Goal: Navigation & Orientation: Find specific page/section

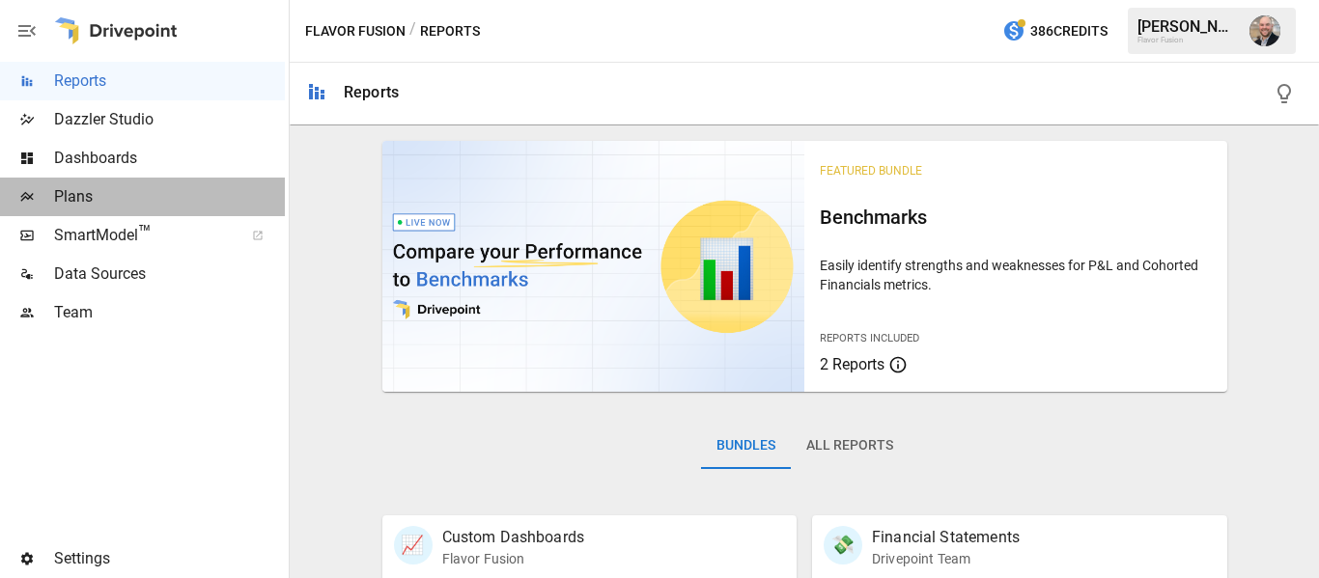
click at [149, 194] on span "Plans" at bounding box center [169, 196] width 231 height 23
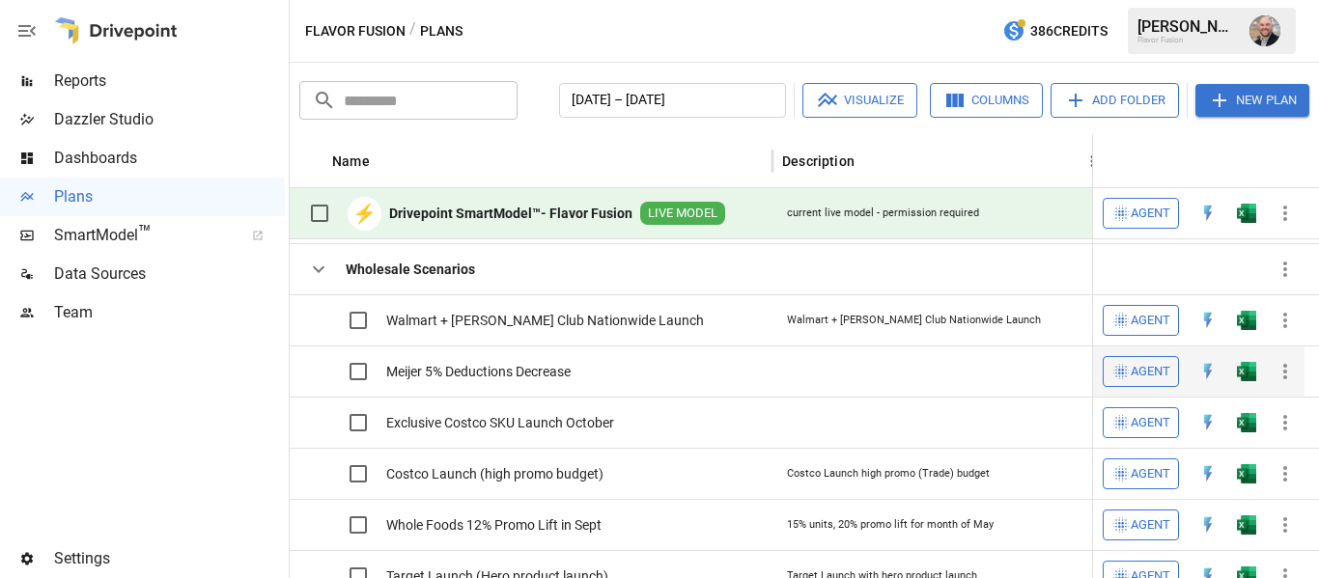
scroll to position [260, 0]
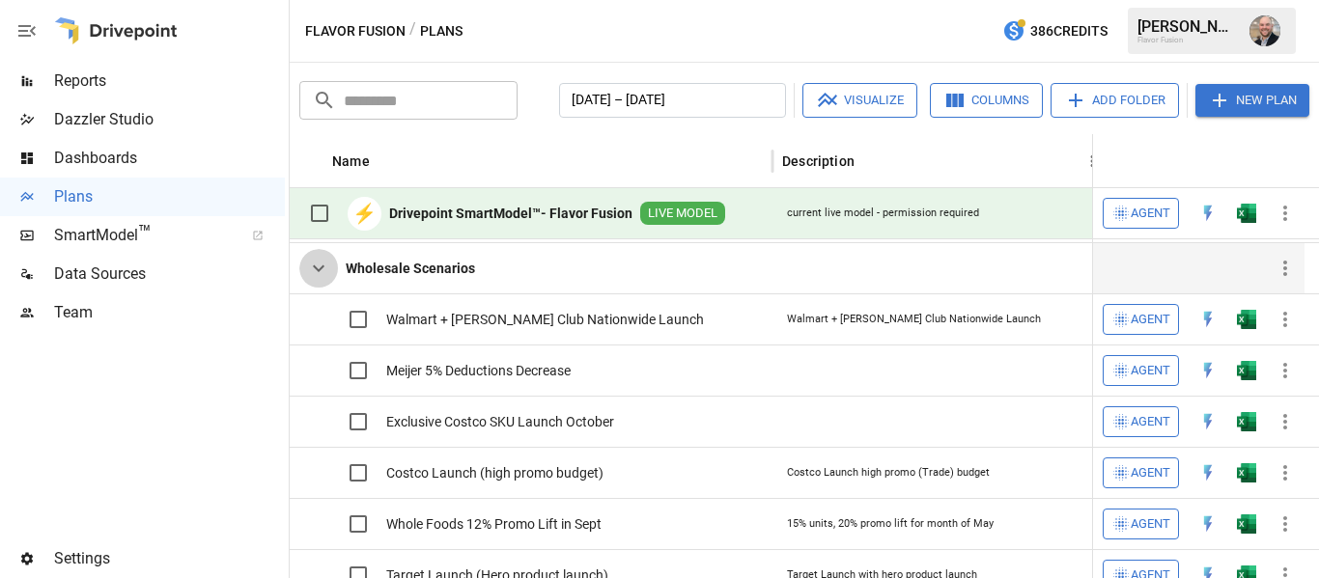
click at [309, 267] on icon "button" at bounding box center [318, 268] width 23 height 23
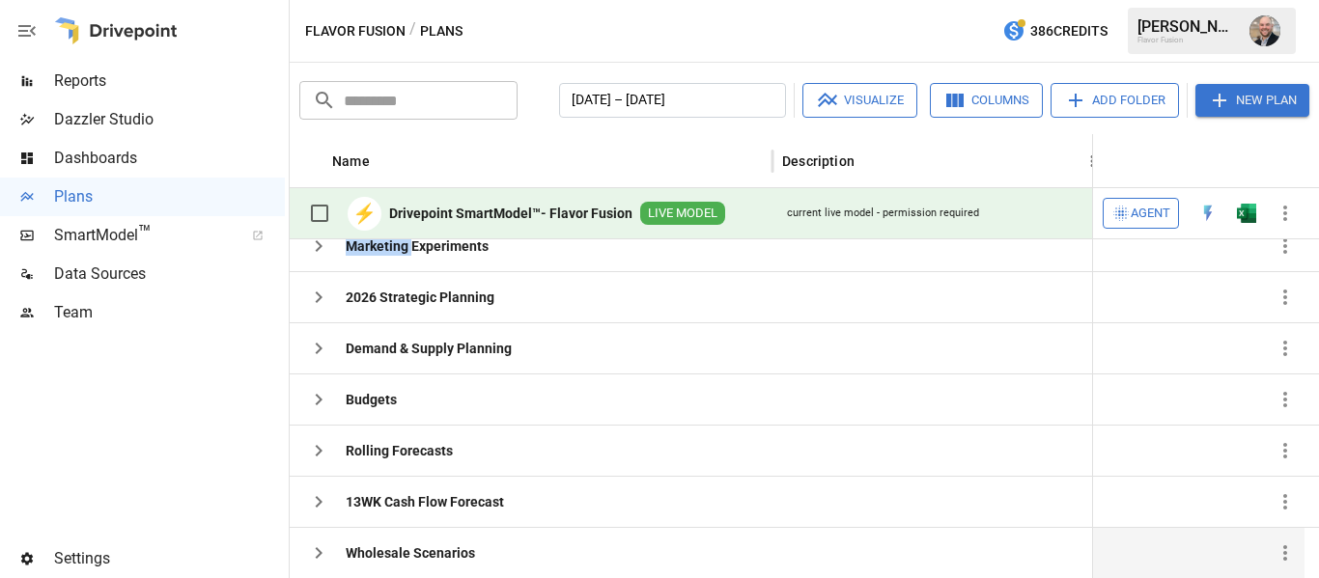
scroll to position [51, 0]
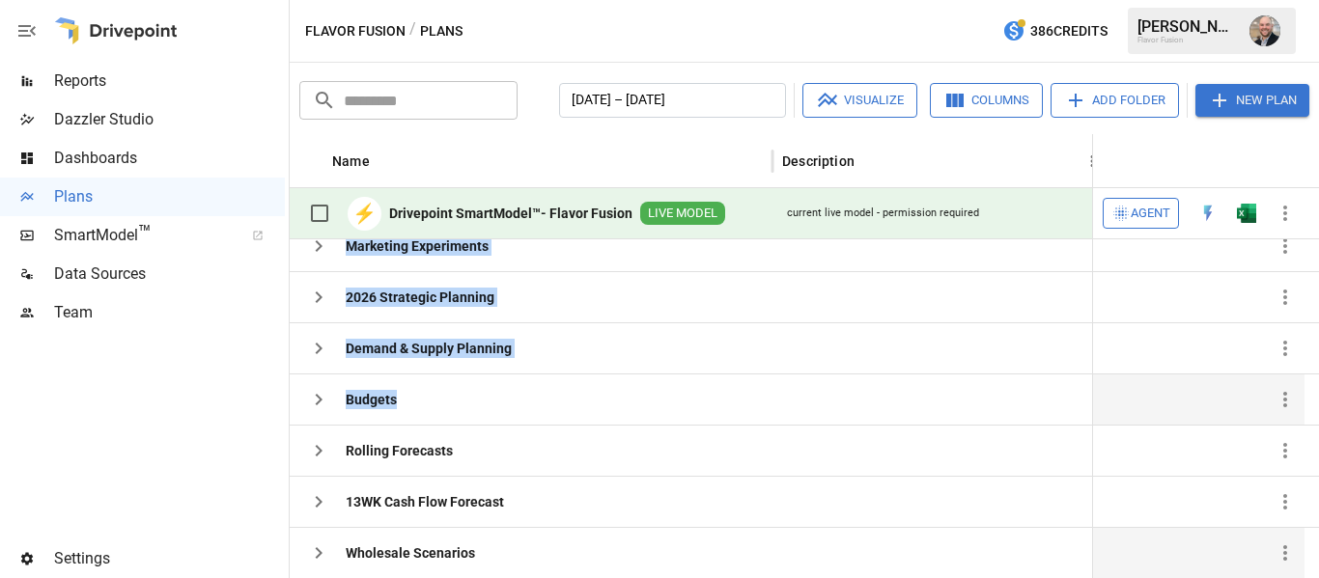
click at [419, 411] on div "Ecomm Scenarios Marketing Experiments 2026 Strategic Planning Demand & Supply P…" at bounding box center [1330, 373] width 2081 height 409
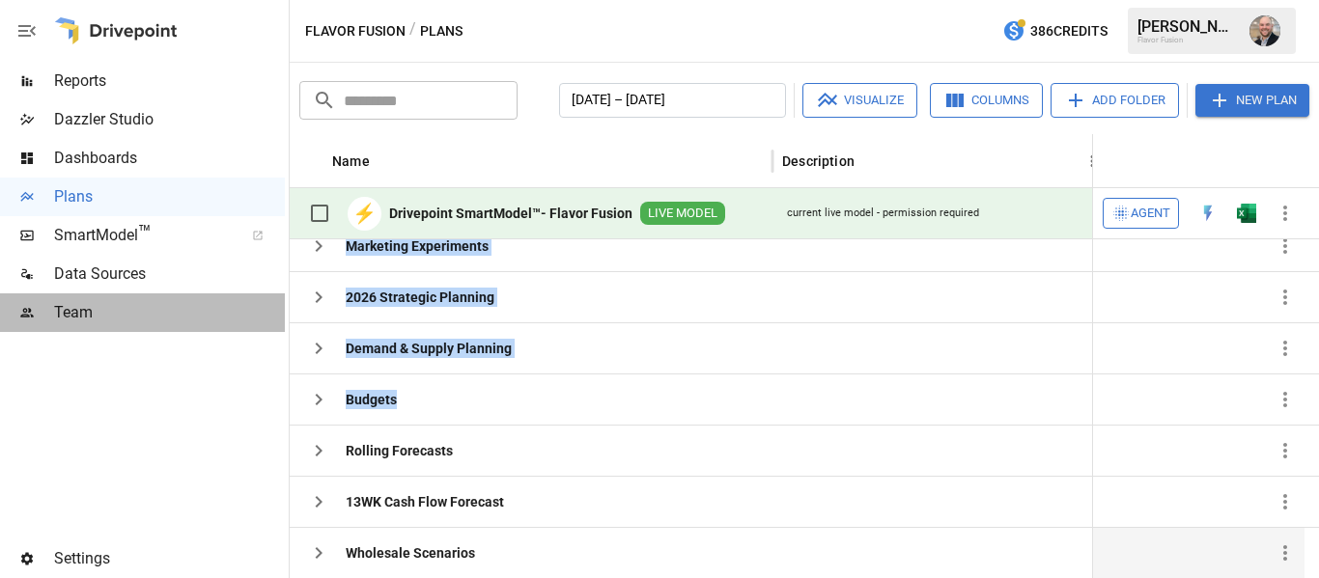
click at [242, 329] on div "Team" at bounding box center [142, 313] width 285 height 39
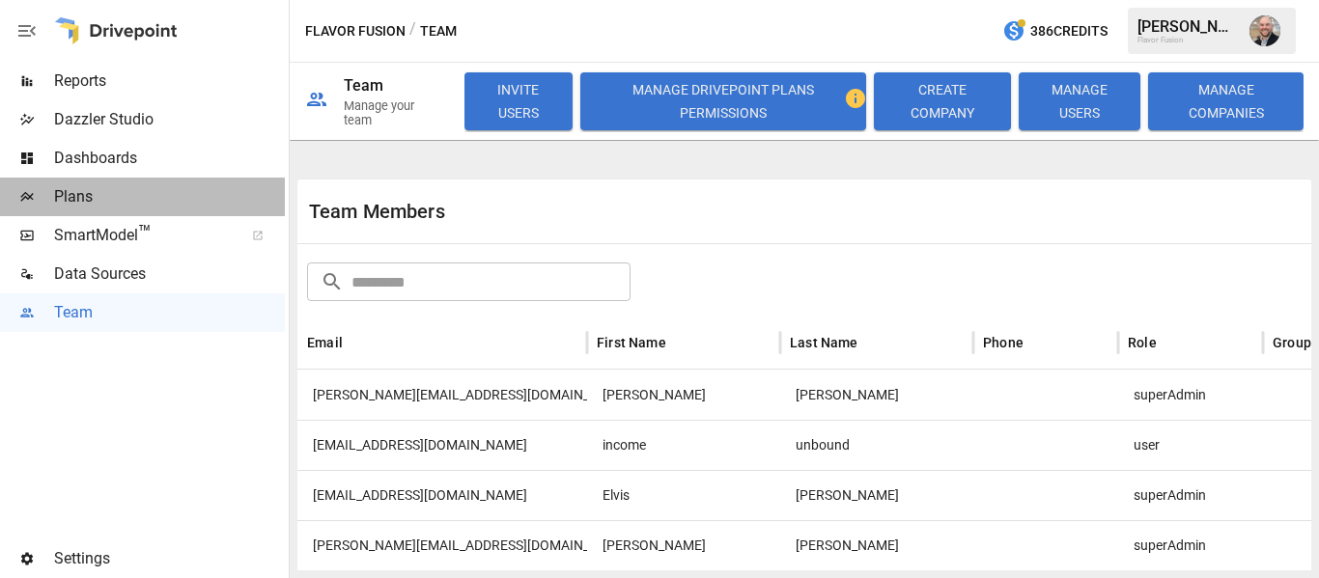
click at [204, 183] on div "Plans" at bounding box center [142, 197] width 285 height 39
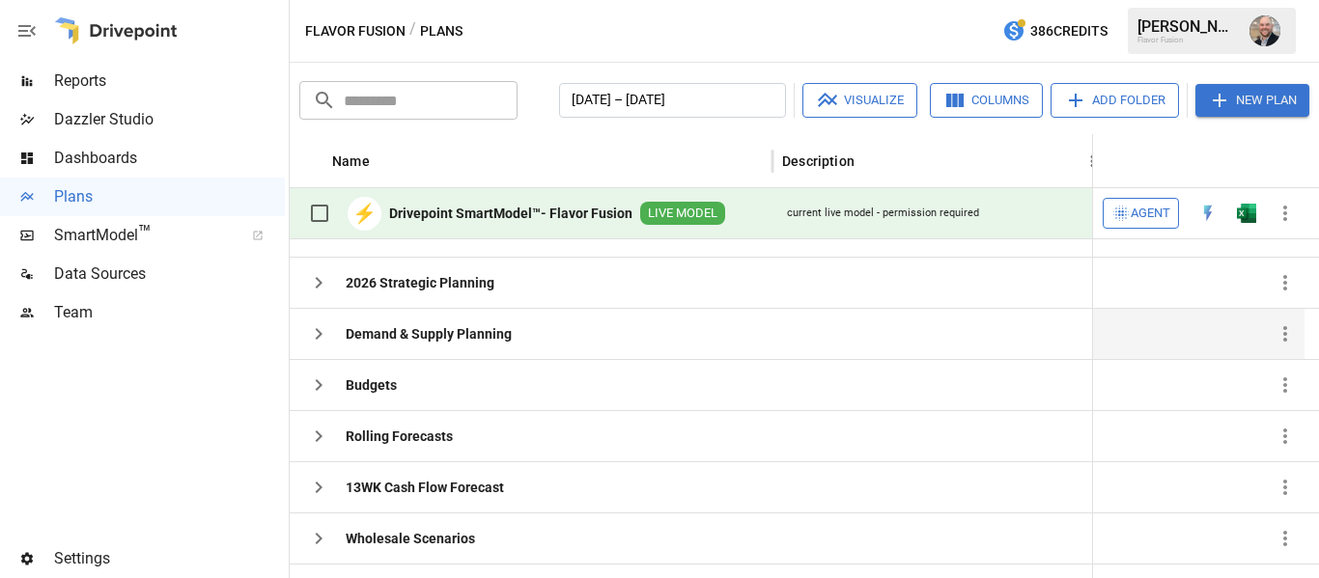
scroll to position [51, 0]
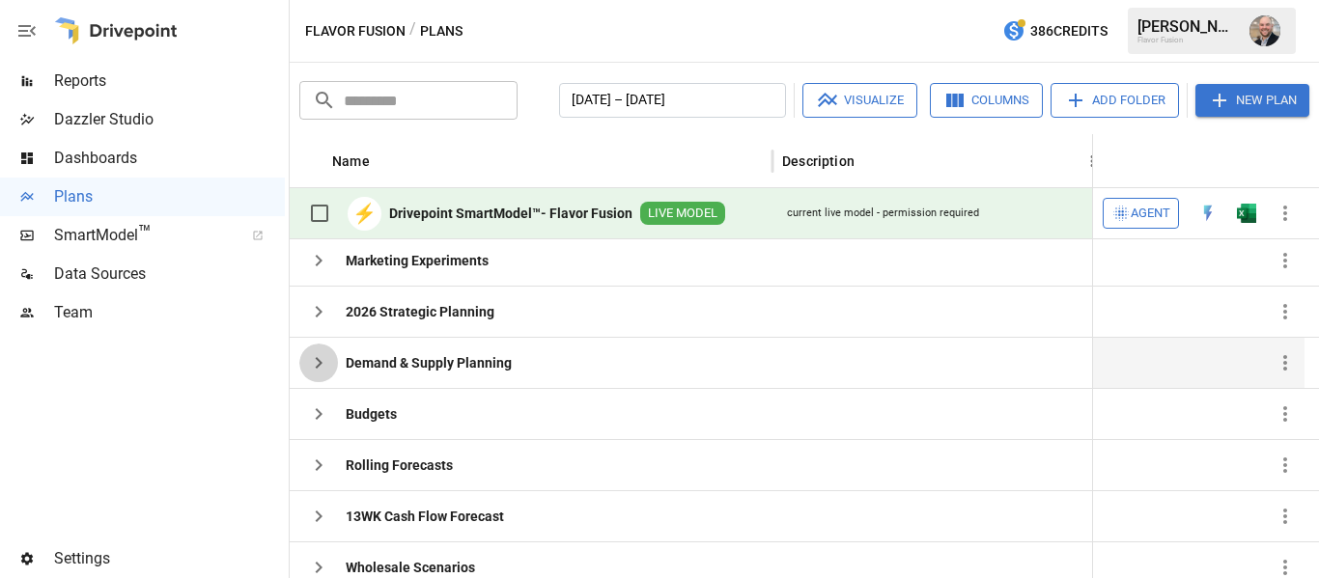
click at [323, 358] on icon "button" at bounding box center [318, 362] width 23 height 23
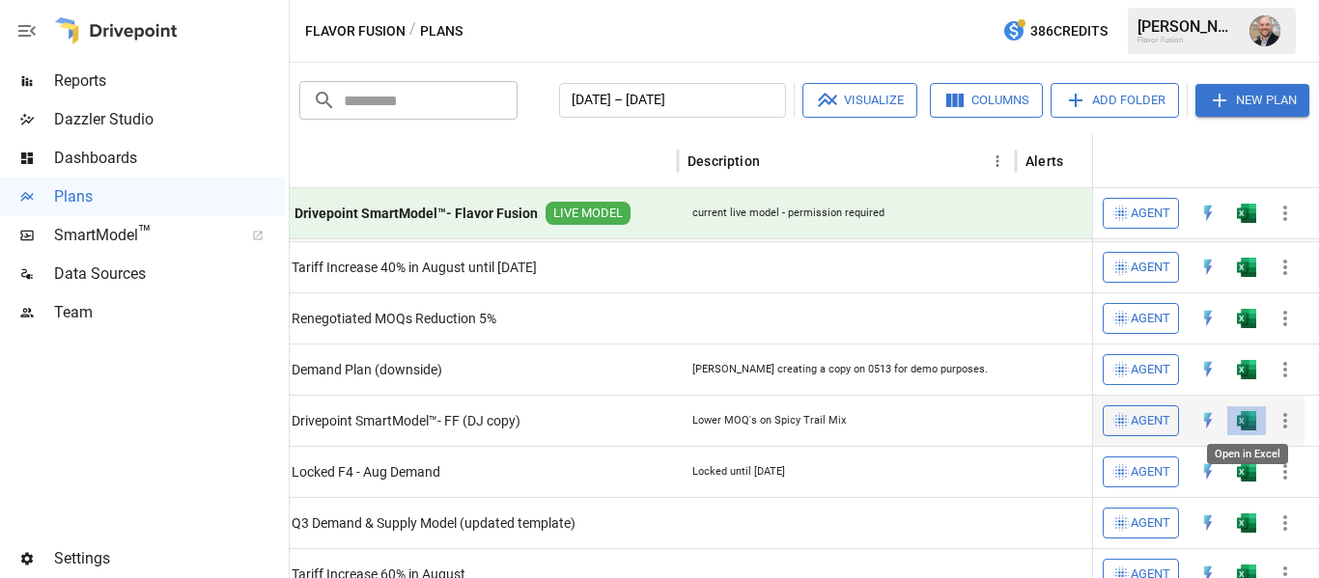
click at [1251, 413] on img "Open in Excel" at bounding box center [1246, 420] width 19 height 19
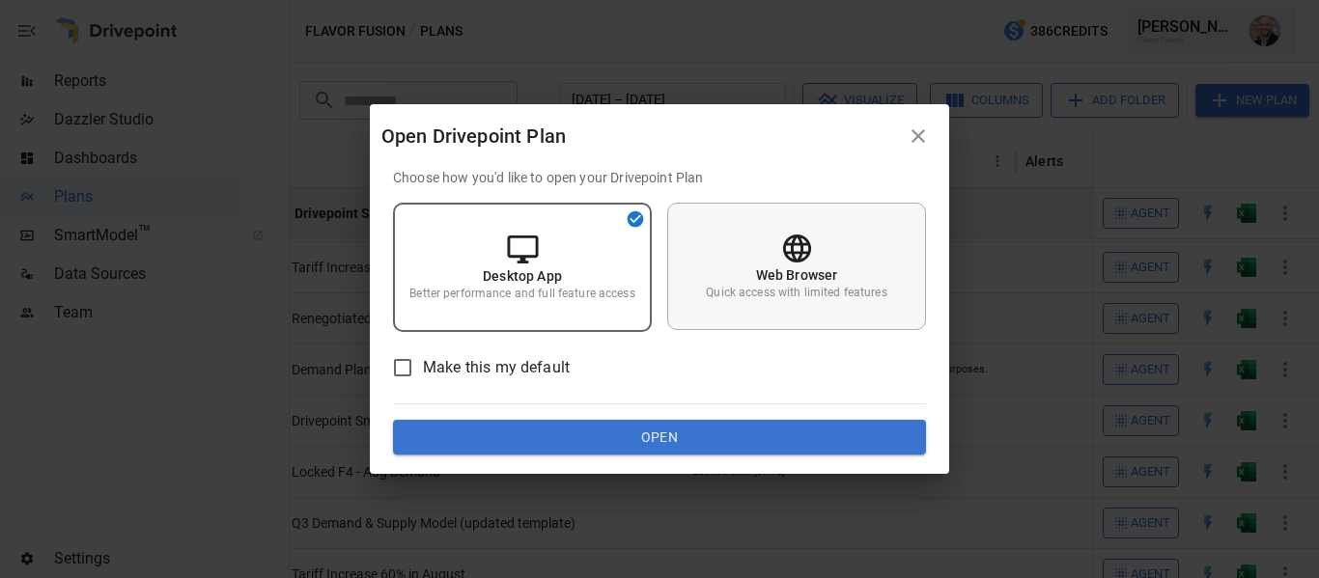
click at [742, 221] on div "Web Browser Quick access with limited features" at bounding box center [796, 266] width 259 height 127
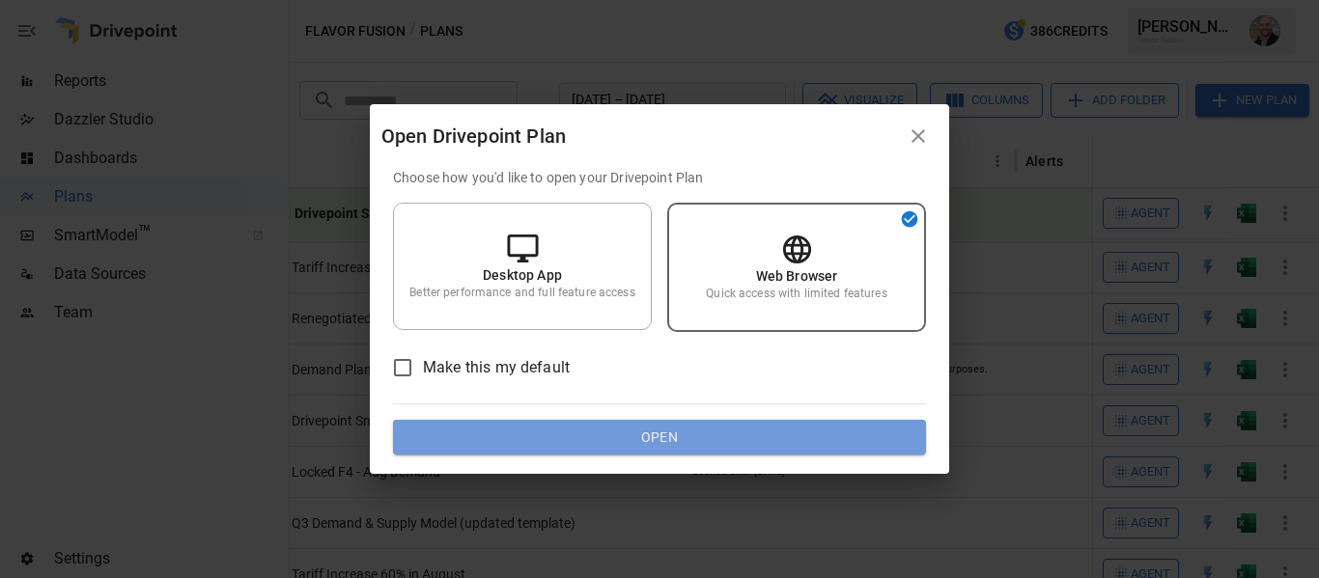
click at [626, 425] on button "Open" at bounding box center [659, 437] width 533 height 35
